Goal: Information Seeking & Learning: Find specific page/section

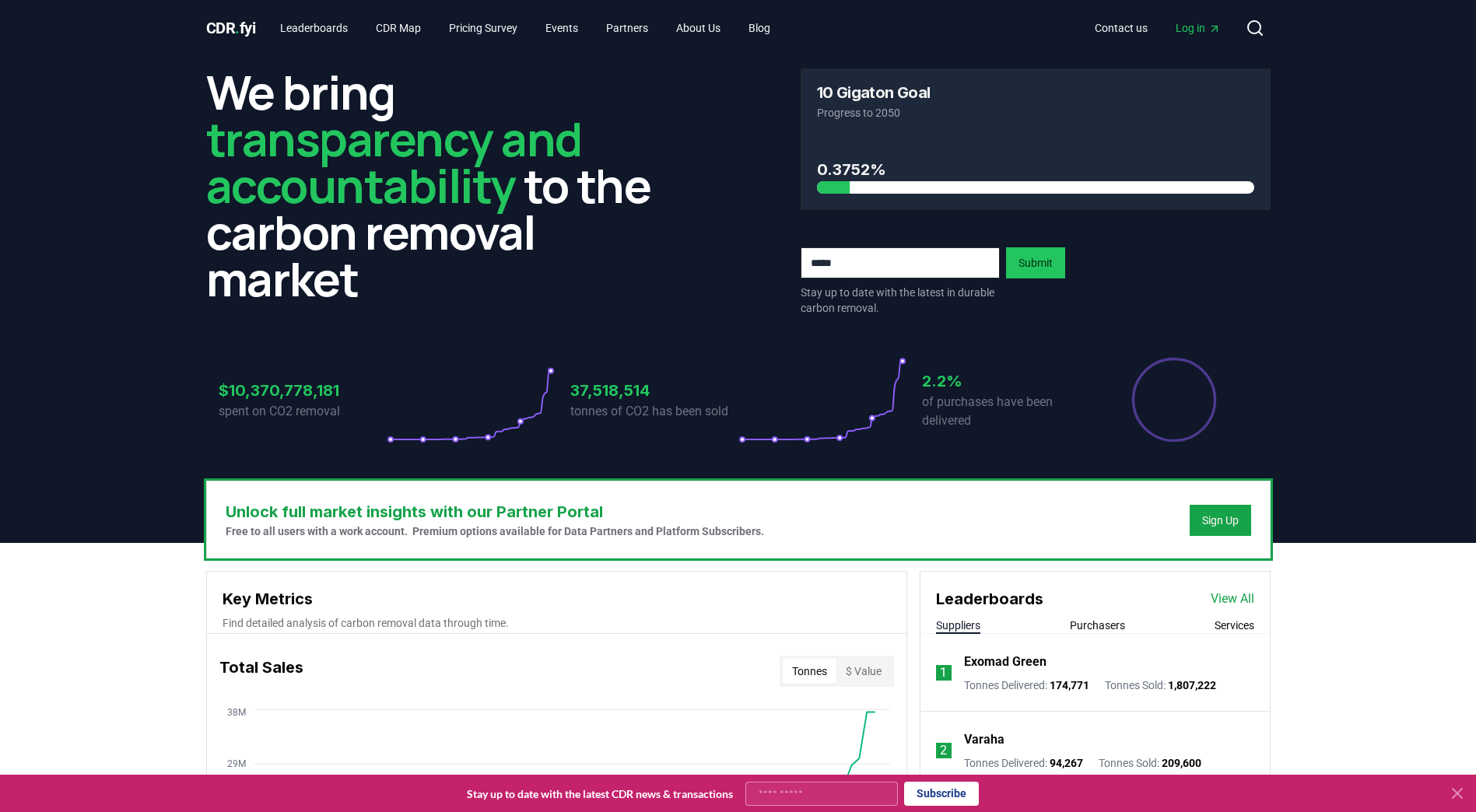
click at [1107, 619] on button "Purchasers" at bounding box center [1097, 625] width 55 height 15
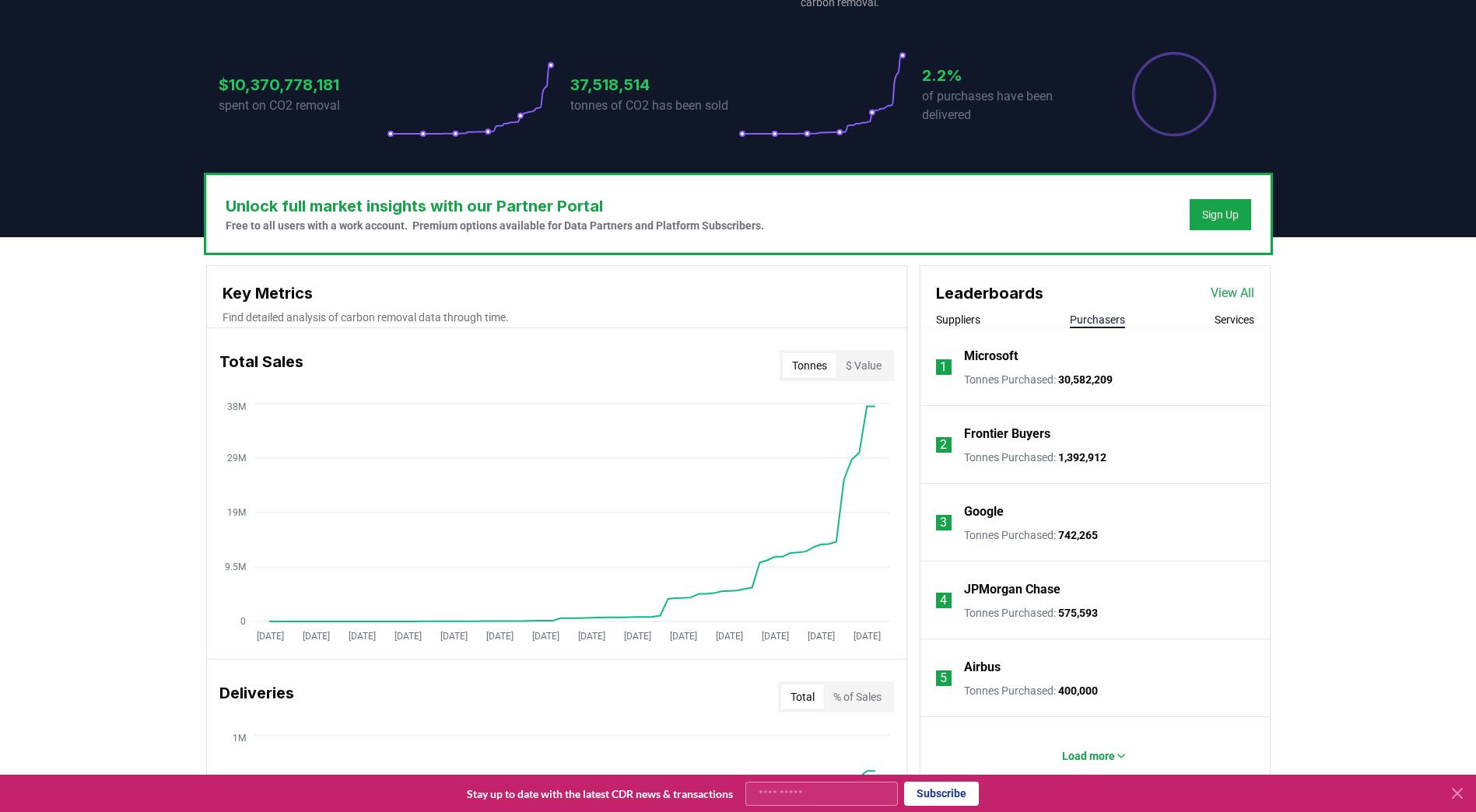
scroll to position [311, 0]
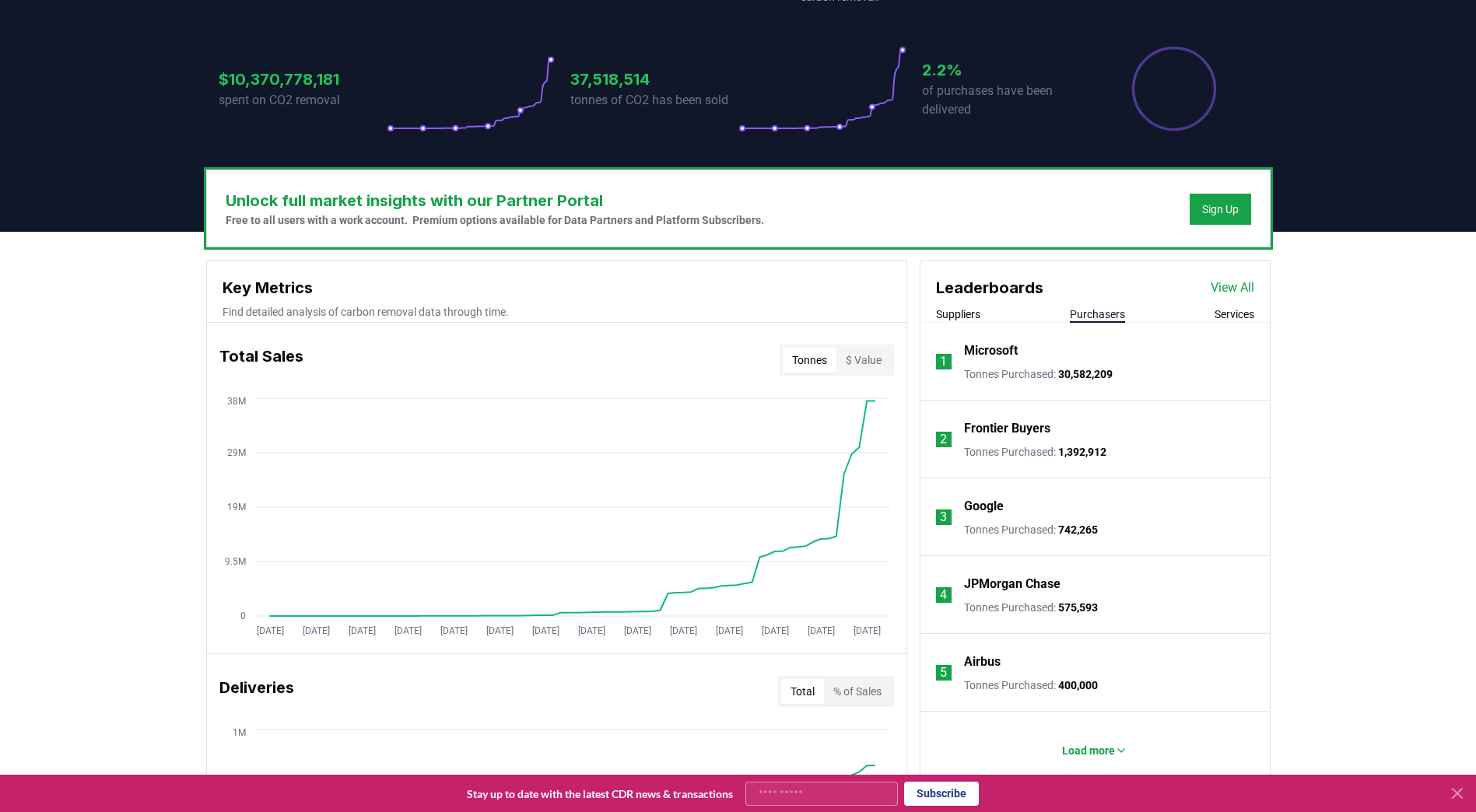
click at [1014, 433] on p "Frontier Buyers" at bounding box center [1007, 428] width 87 height 18
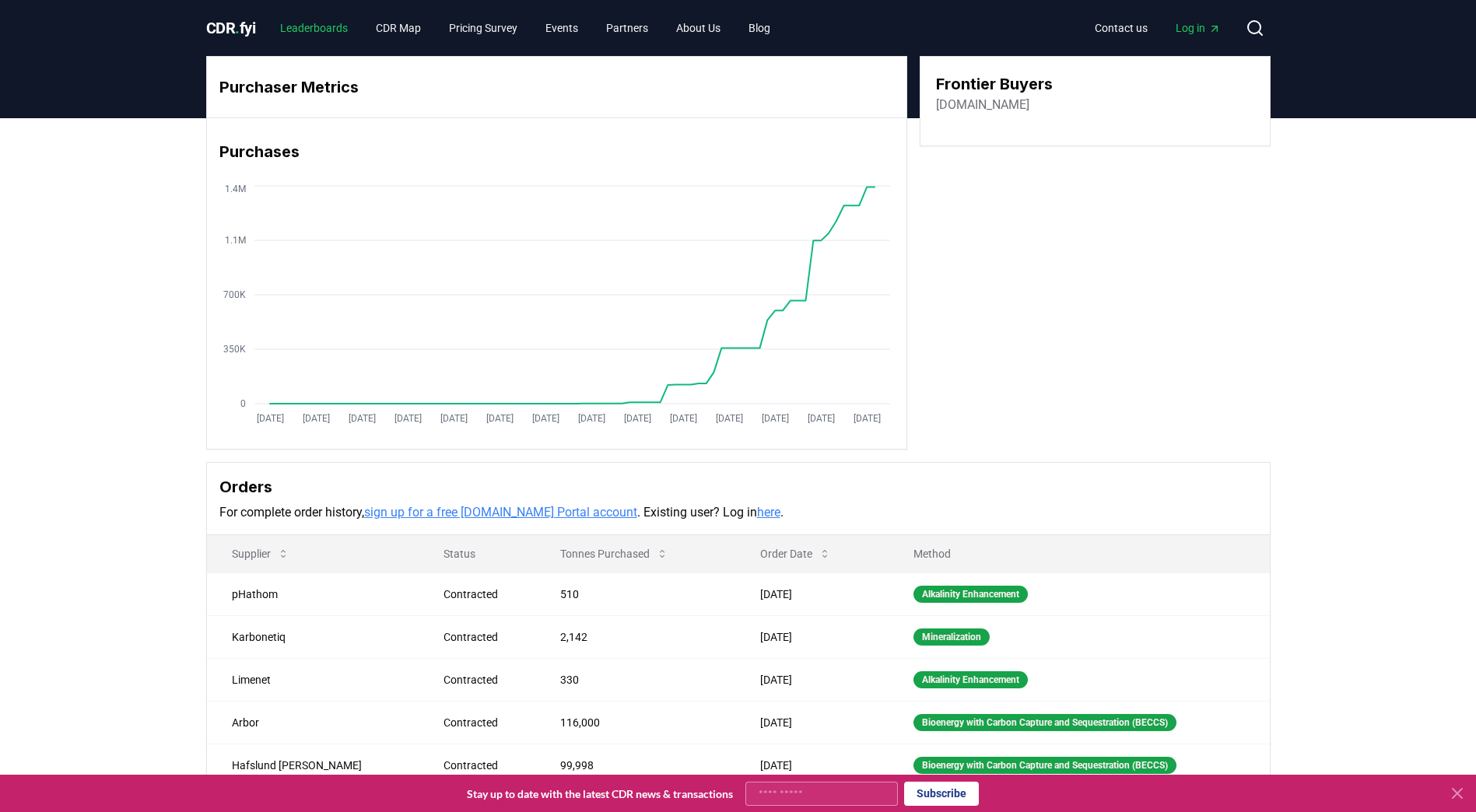
click at [340, 30] on link "Leaderboards" at bounding box center [313, 27] width 92 height 28
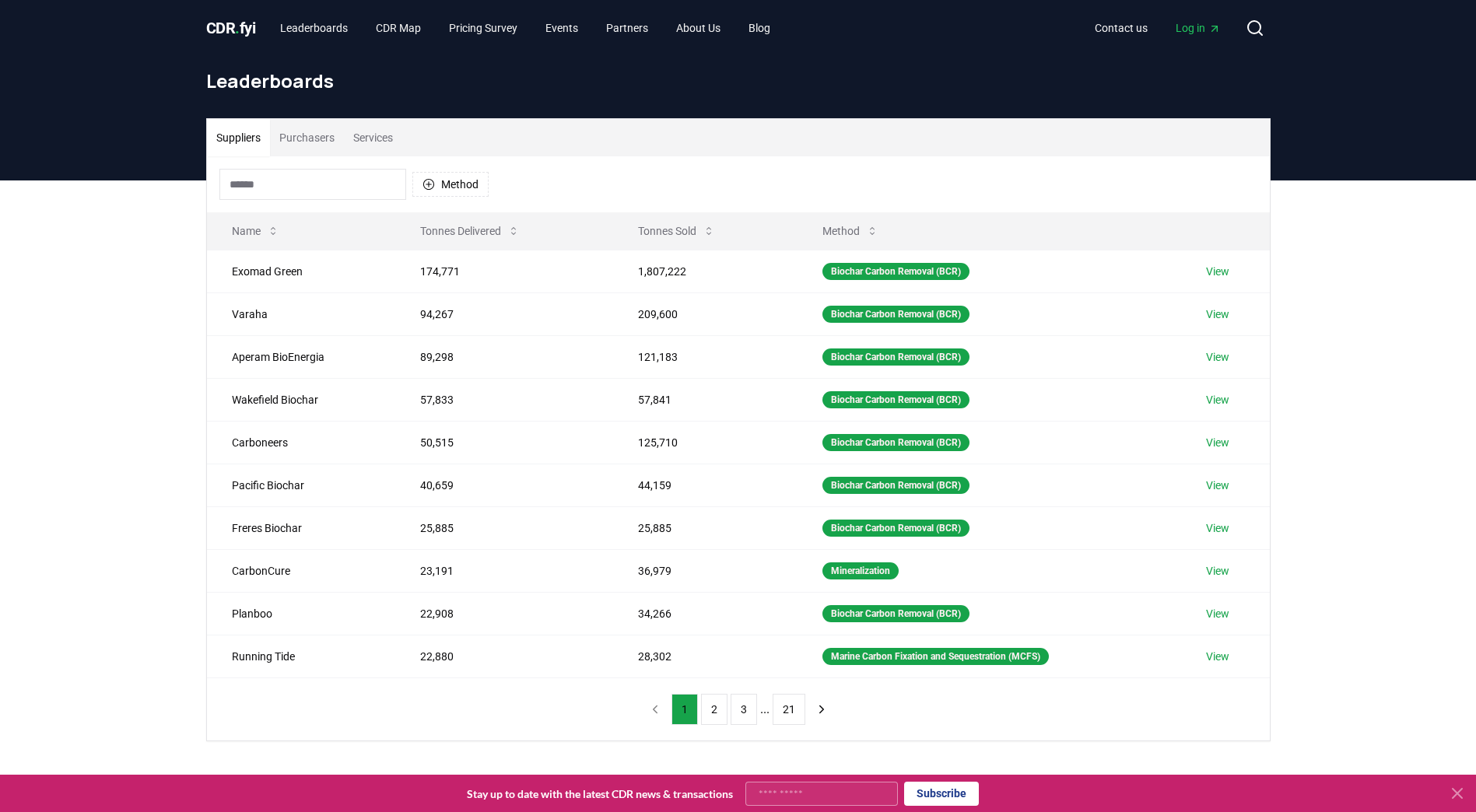
click at [327, 192] on input at bounding box center [312, 184] width 187 height 31
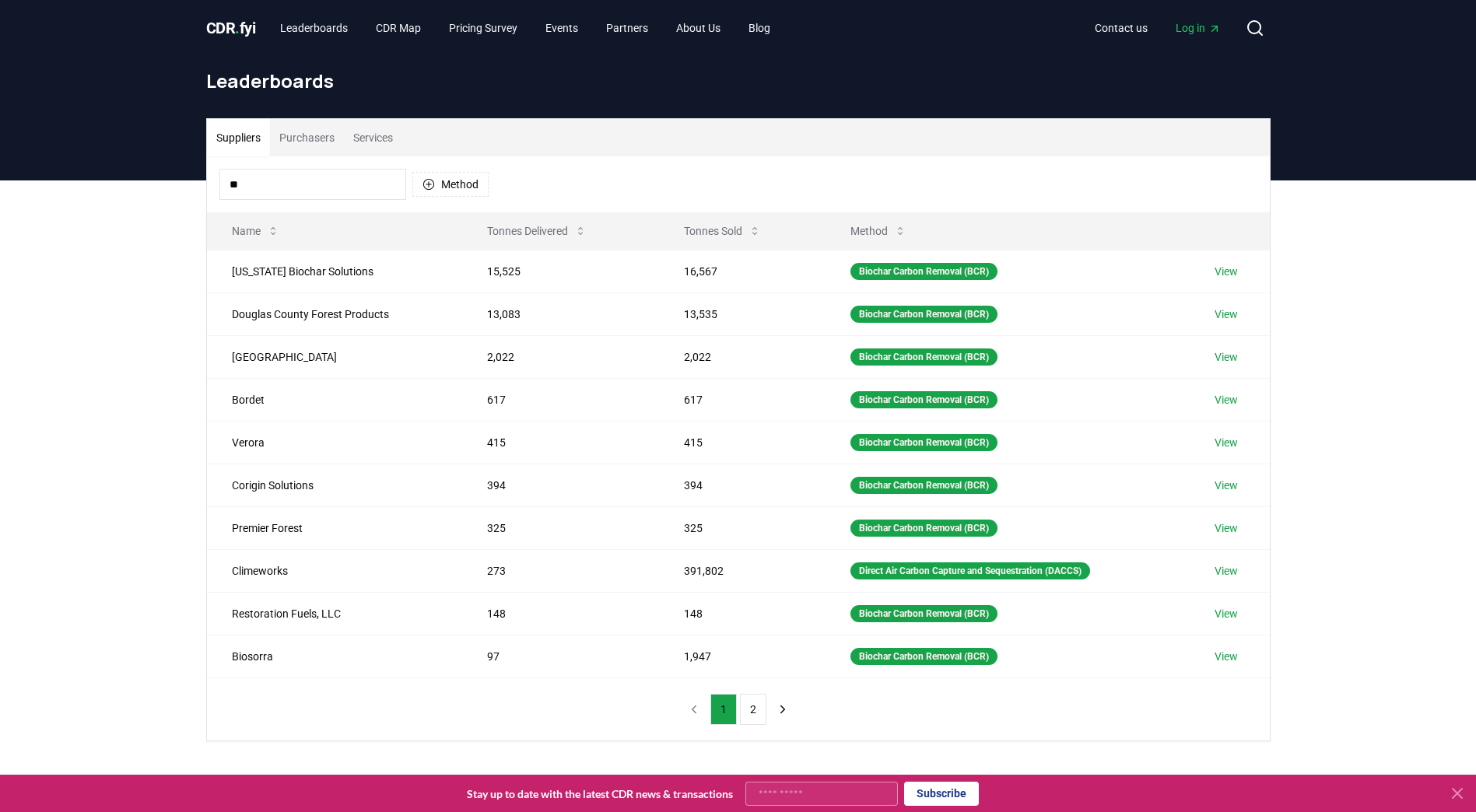
type input "*"
